Goal: Information Seeking & Learning: Learn about a topic

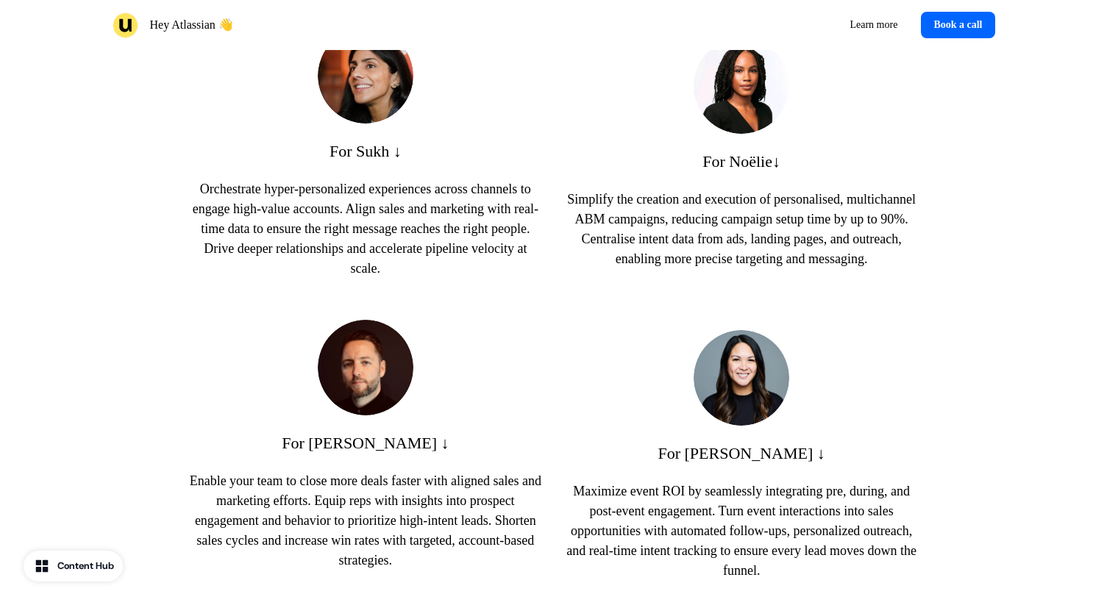
scroll to position [918, 0]
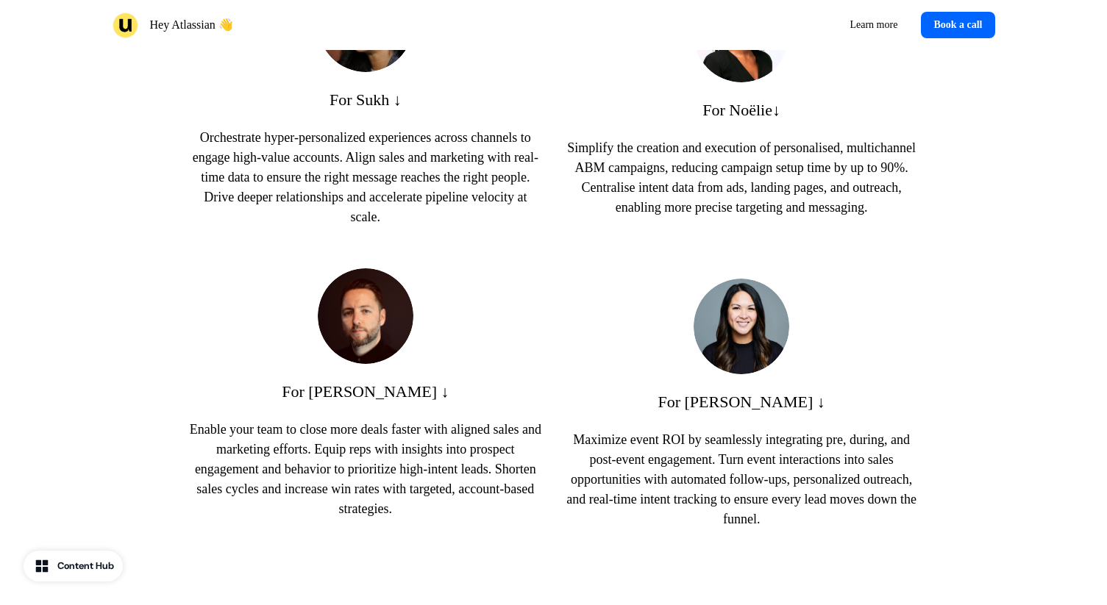
click at [665, 171] on p "Simplify the creation and execution of personalised, multichannel ABM campaigns…" at bounding box center [741, 177] width 352 height 79
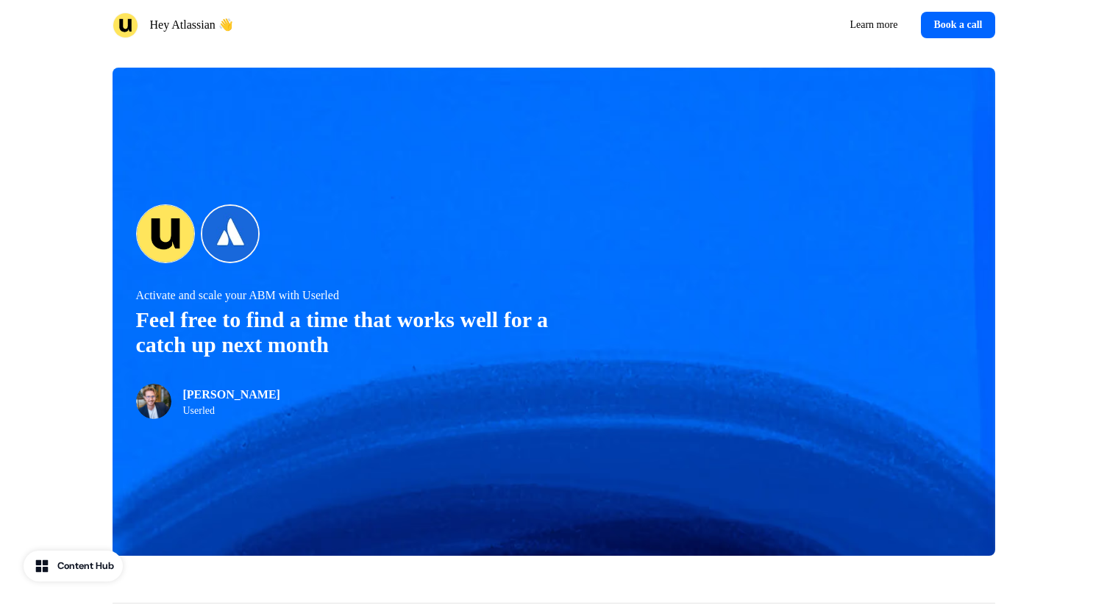
scroll to position [1854, 0]
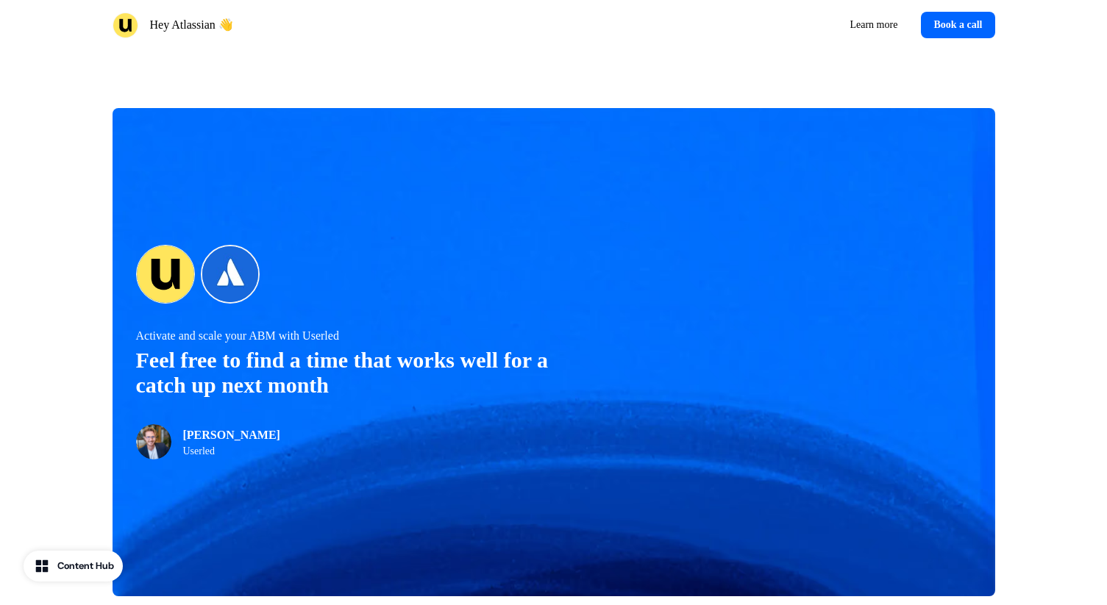
click at [129, 23] on img at bounding box center [126, 26] width 26 height 26
click at [121, 30] on img at bounding box center [126, 26] width 26 height 26
click at [126, 21] on img at bounding box center [126, 26] width 26 height 26
